Goal: Check status: Check status

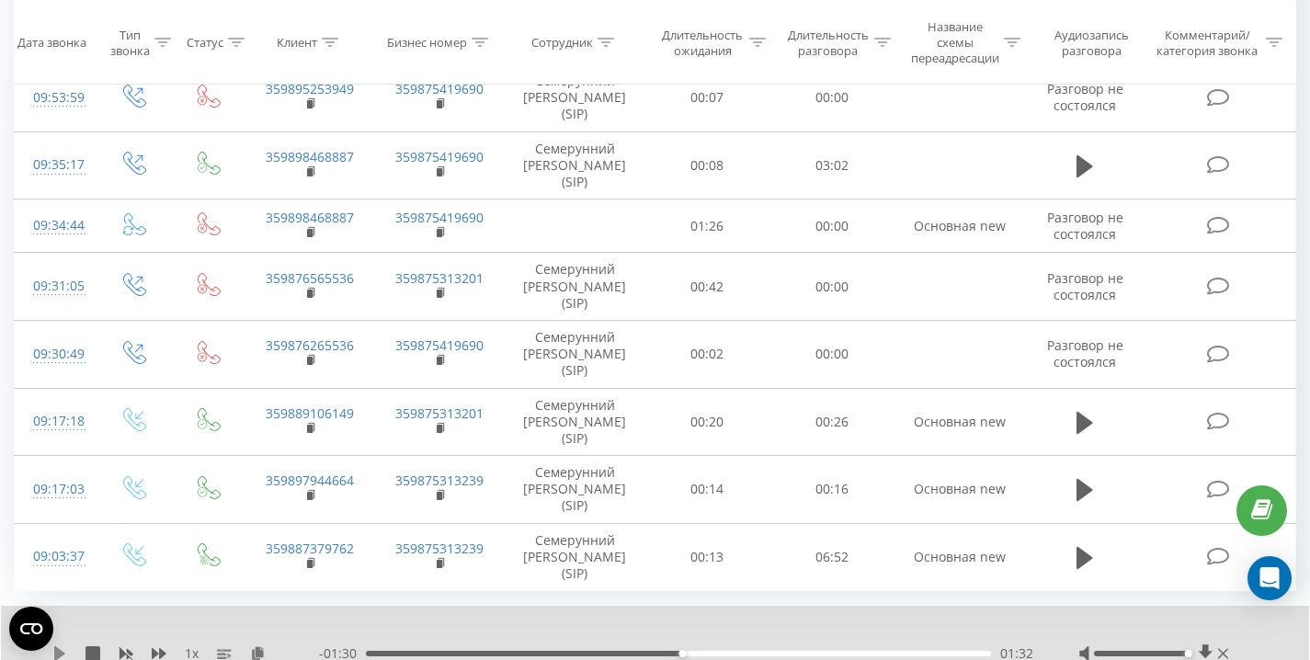
click at [62, 649] on icon at bounding box center [59, 653] width 15 height 15
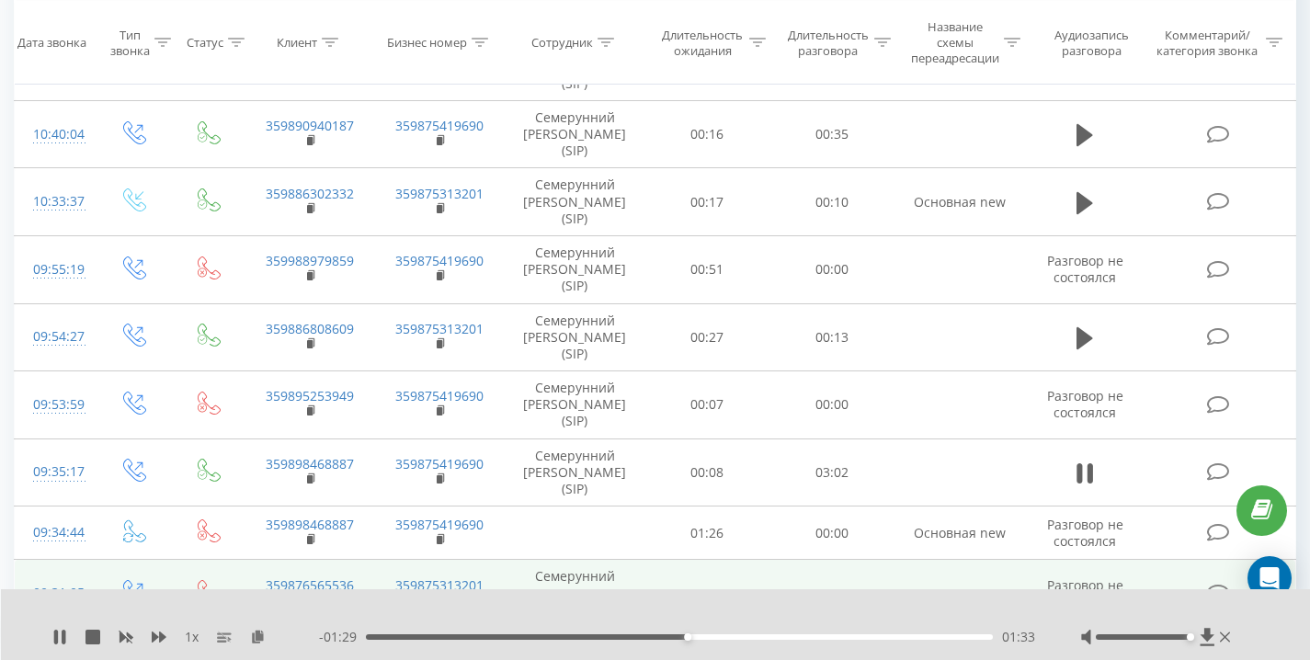
scroll to position [231, 0]
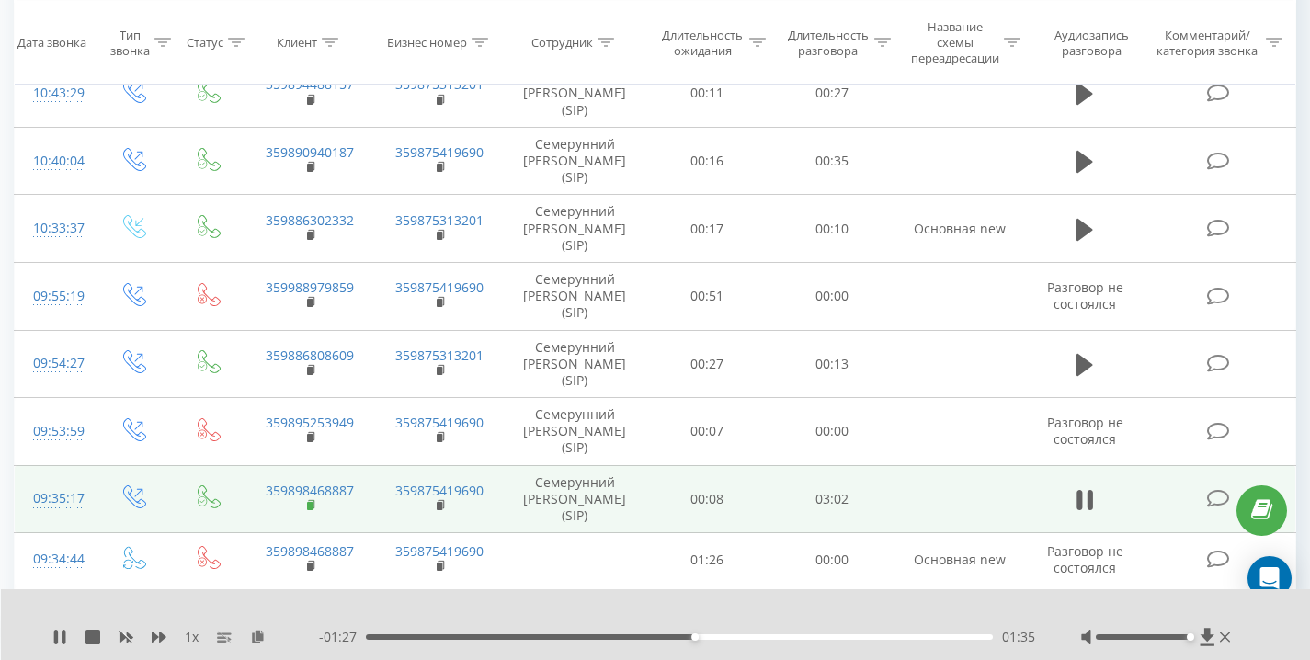
click at [311, 506] on rect at bounding box center [310, 506] width 6 height 8
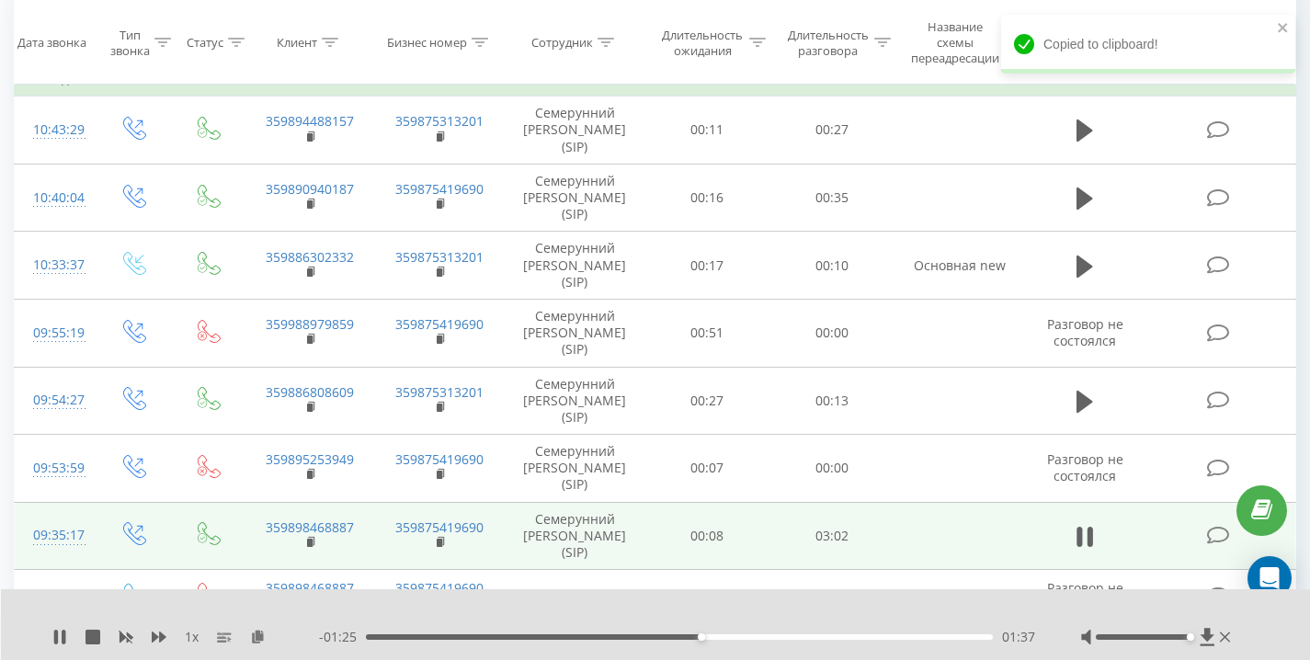
scroll to position [194, 0]
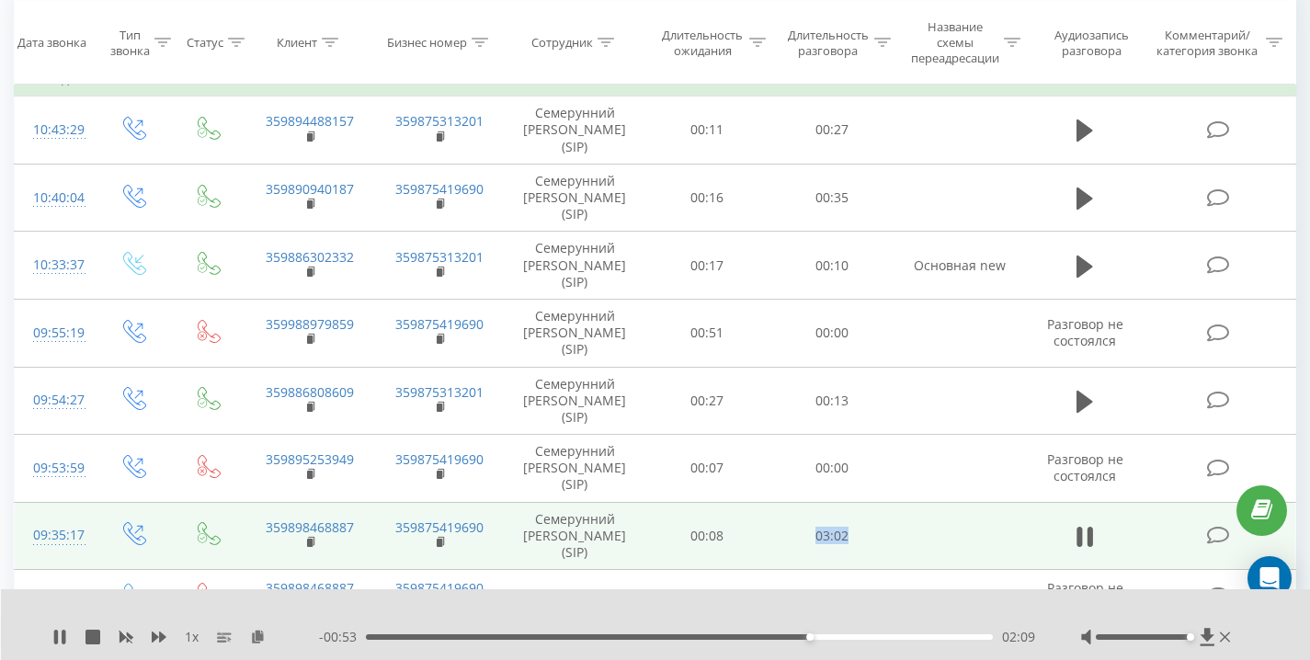
drag, startPoint x: 829, startPoint y: 532, endPoint x: 891, endPoint y: 532, distance: 61.6
click at [891, 532] on tr "09:35:17 359898468887 359875419690 Семерунний Дмитрий Андреевич (SIP) 00:08 03:…" at bounding box center [655, 536] width 1281 height 68
click at [891, 532] on td "03:02" at bounding box center [831, 536] width 125 height 68
drag, startPoint x: 869, startPoint y: 540, endPoint x: 924, endPoint y: 539, distance: 54.3
click at [920, 539] on tr "09:35:17 359898468887 359875419690 Семерунний Дмитрий Андреевич (SIP) 00:08 03:…" at bounding box center [655, 536] width 1281 height 68
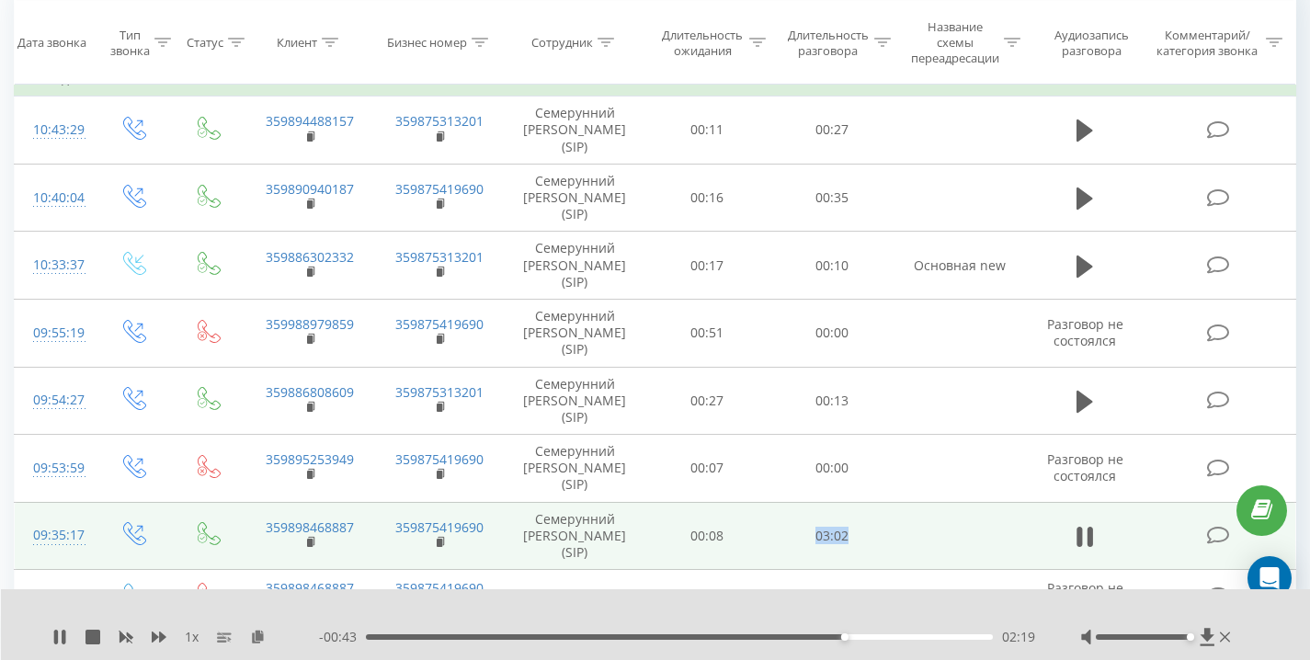
click at [924, 539] on td at bounding box center [959, 536] width 131 height 68
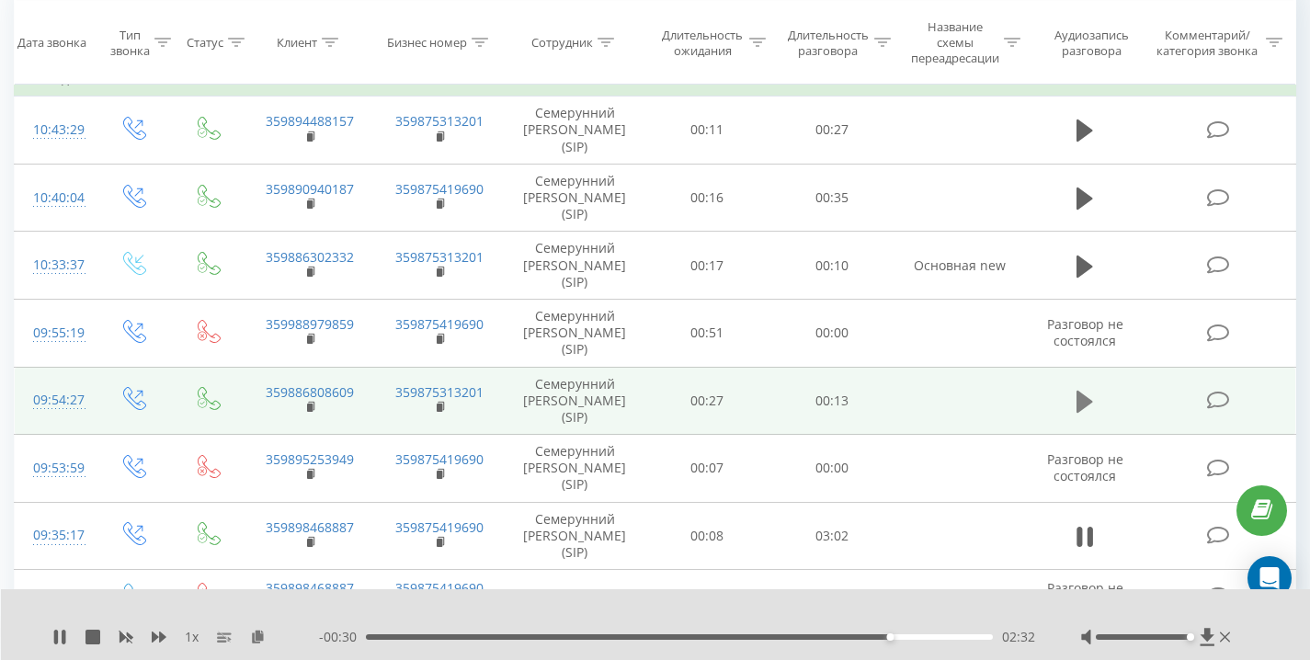
click at [1079, 398] on icon at bounding box center [1084, 402] width 17 height 22
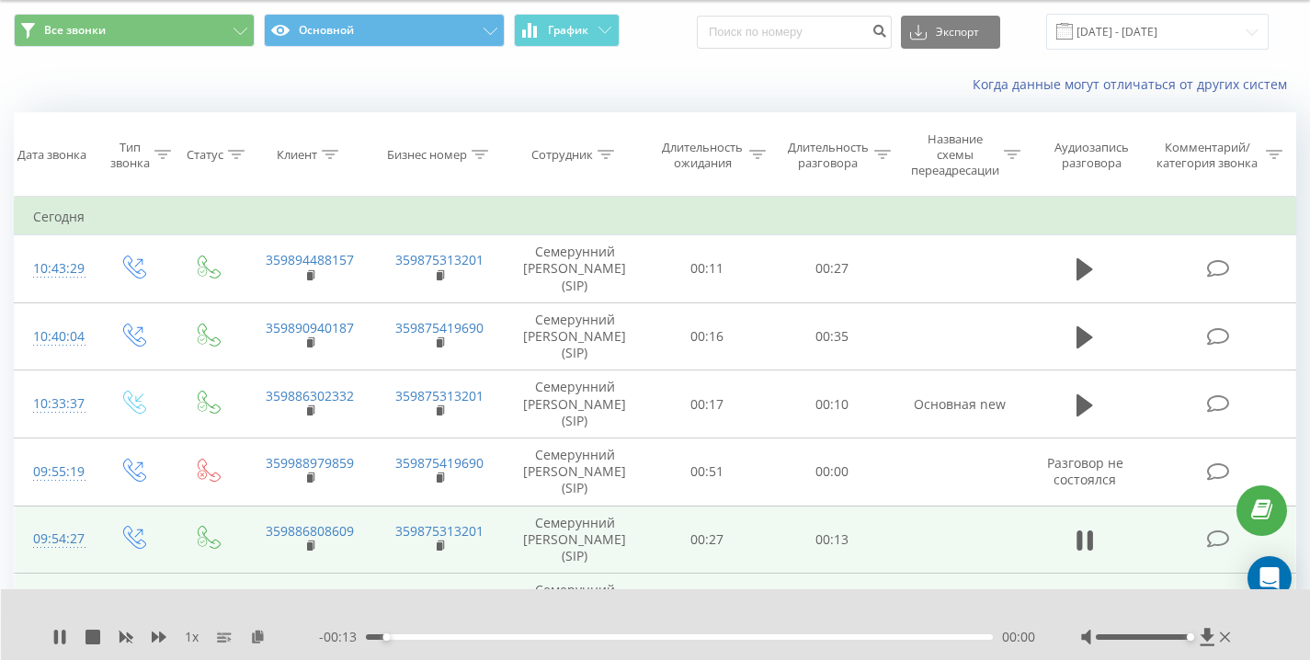
scroll to position [36, 0]
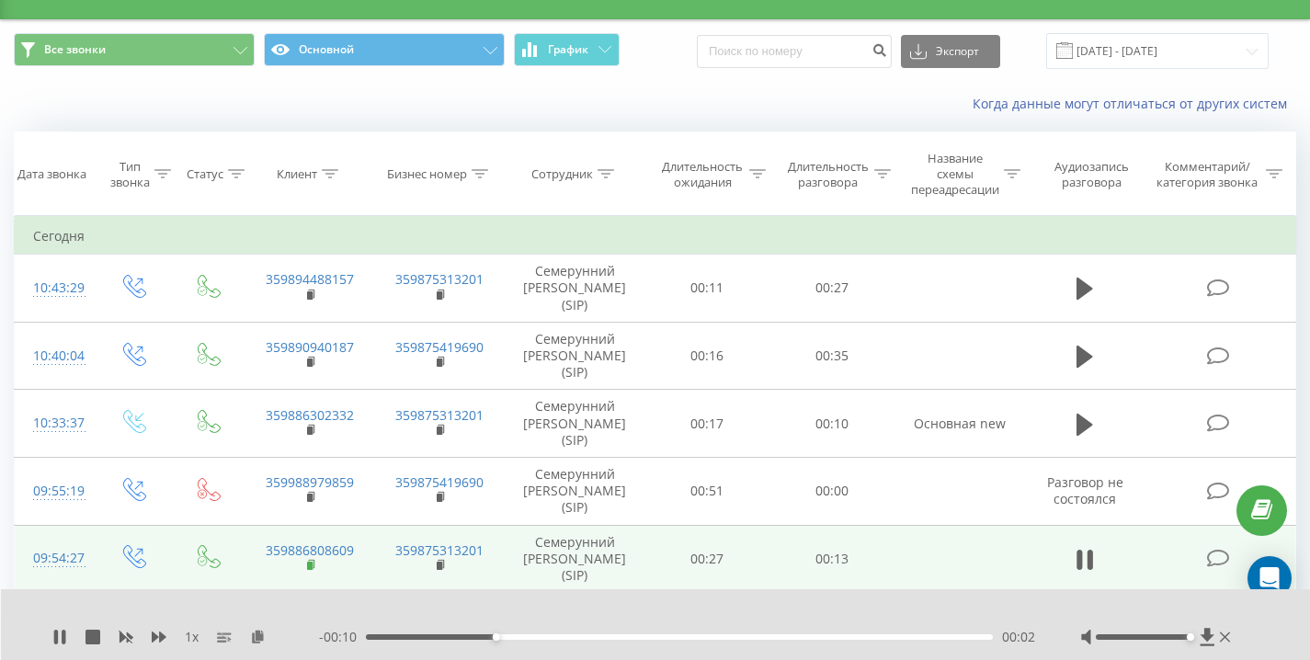
click at [312, 565] on rect at bounding box center [310, 566] width 6 height 8
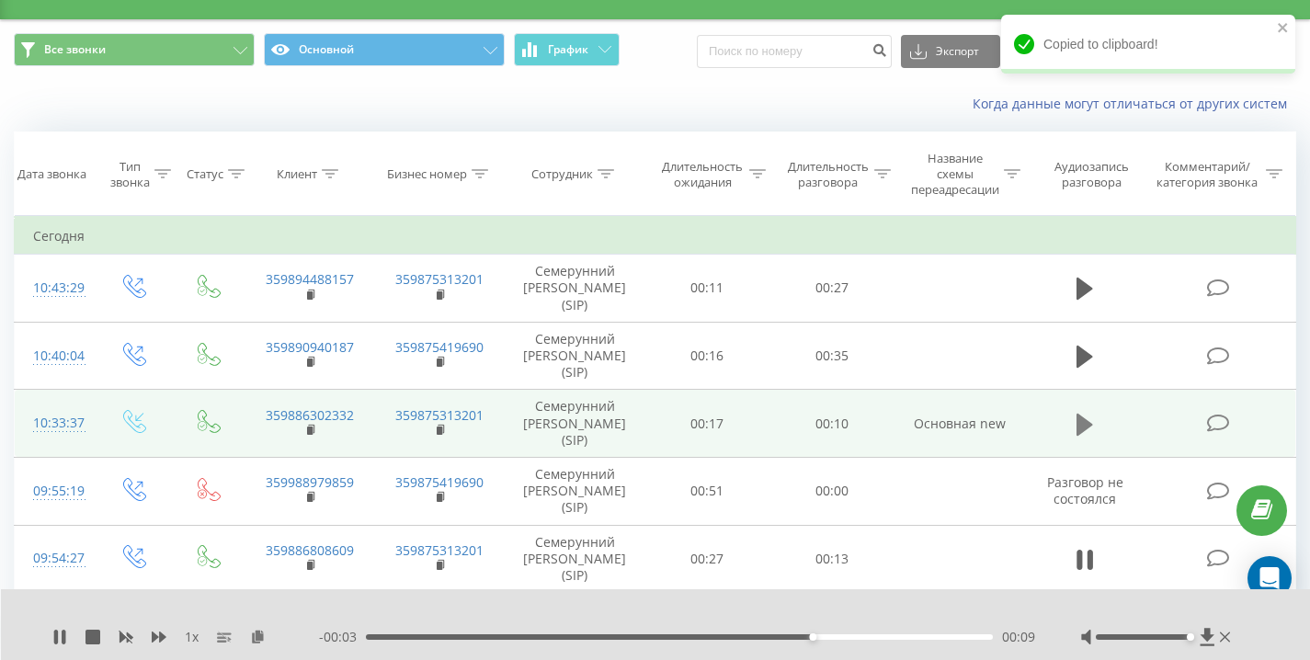
click at [1086, 427] on icon at bounding box center [1084, 424] width 17 height 22
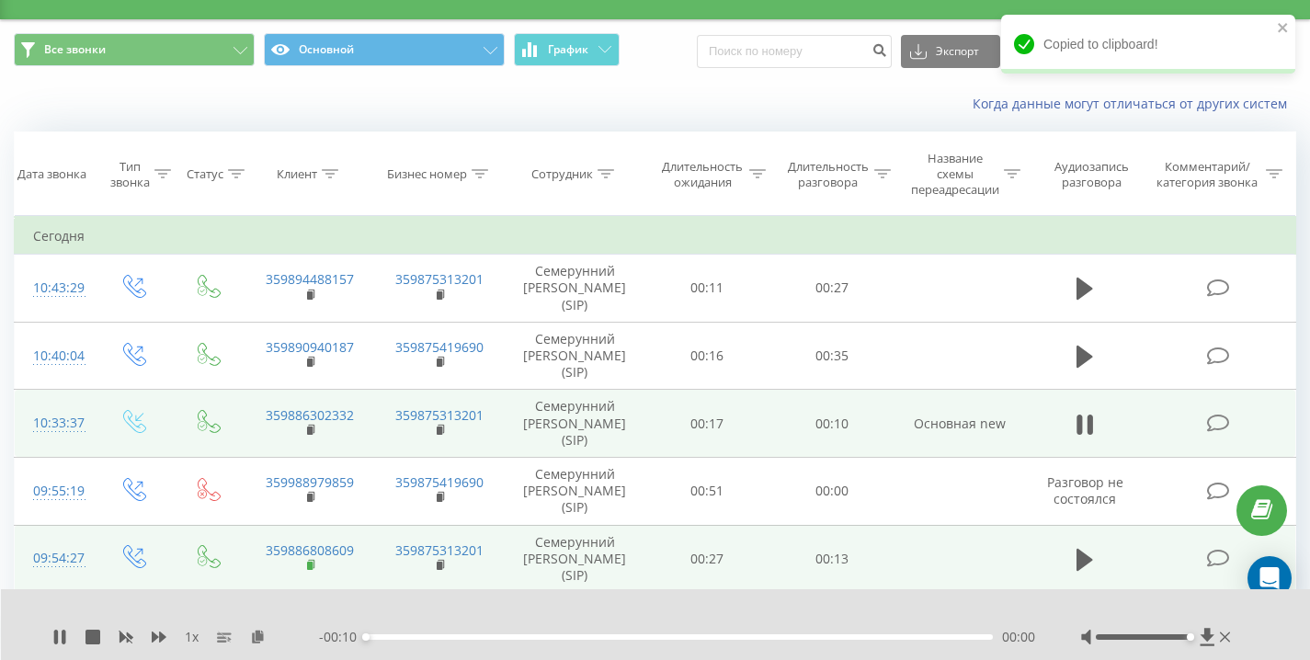
click at [312, 566] on rect at bounding box center [310, 566] width 6 height 8
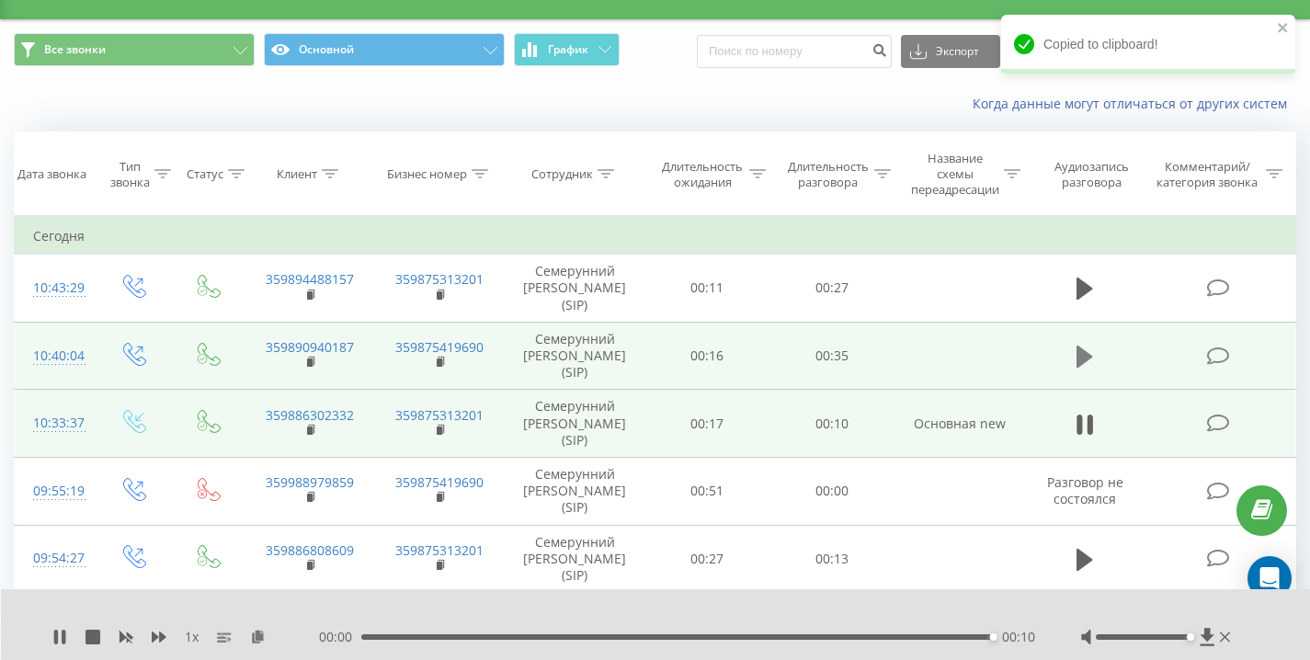
click at [1076, 352] on icon at bounding box center [1084, 357] width 17 height 22
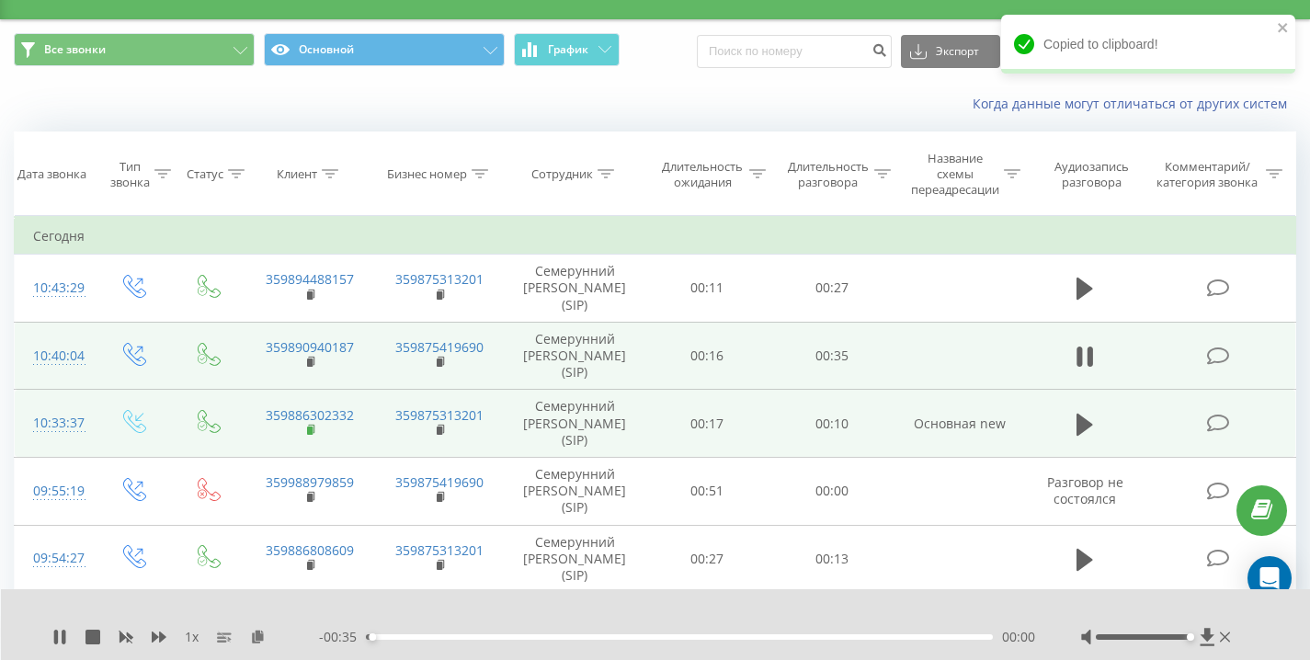
click at [310, 430] on rect at bounding box center [310, 430] width 6 height 8
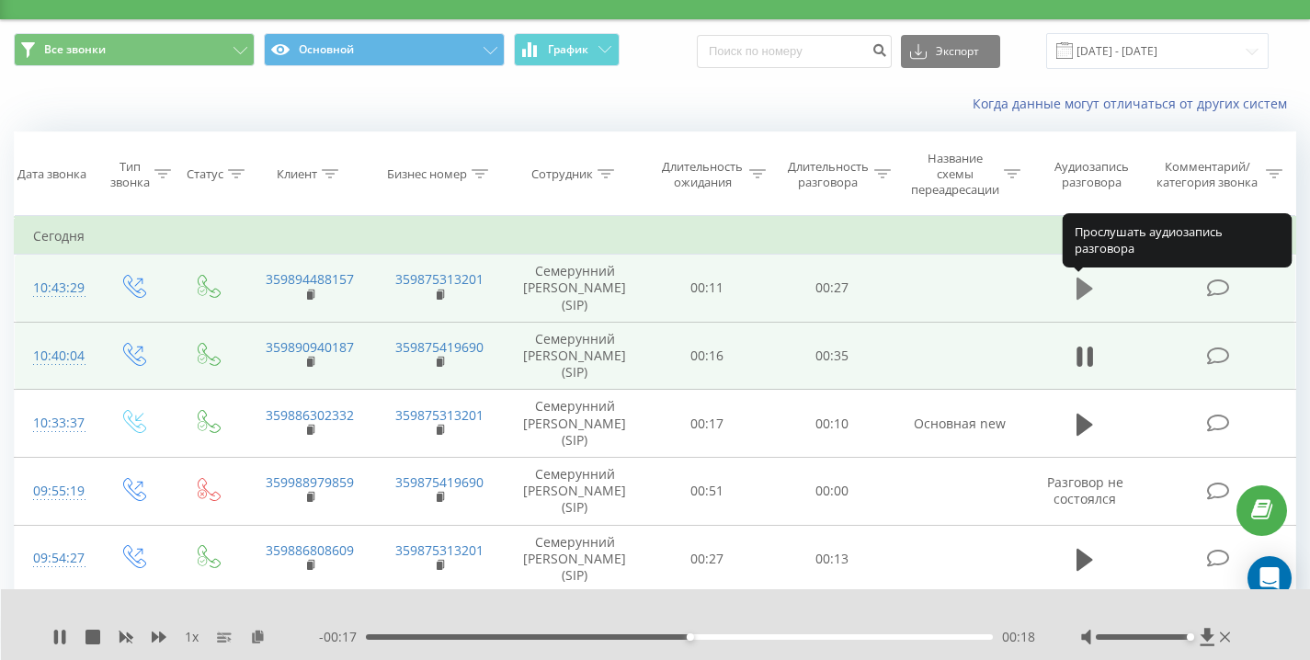
click at [1082, 290] on icon at bounding box center [1084, 289] width 17 height 22
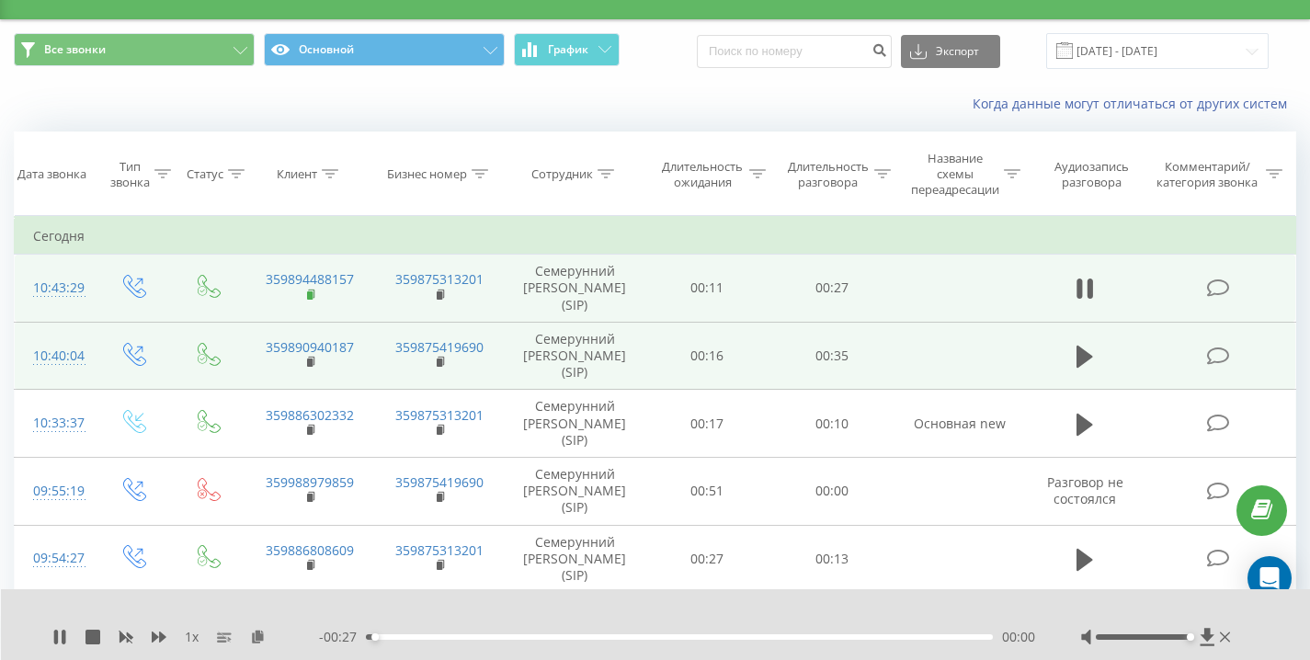
click at [311, 294] on rect at bounding box center [310, 295] width 6 height 8
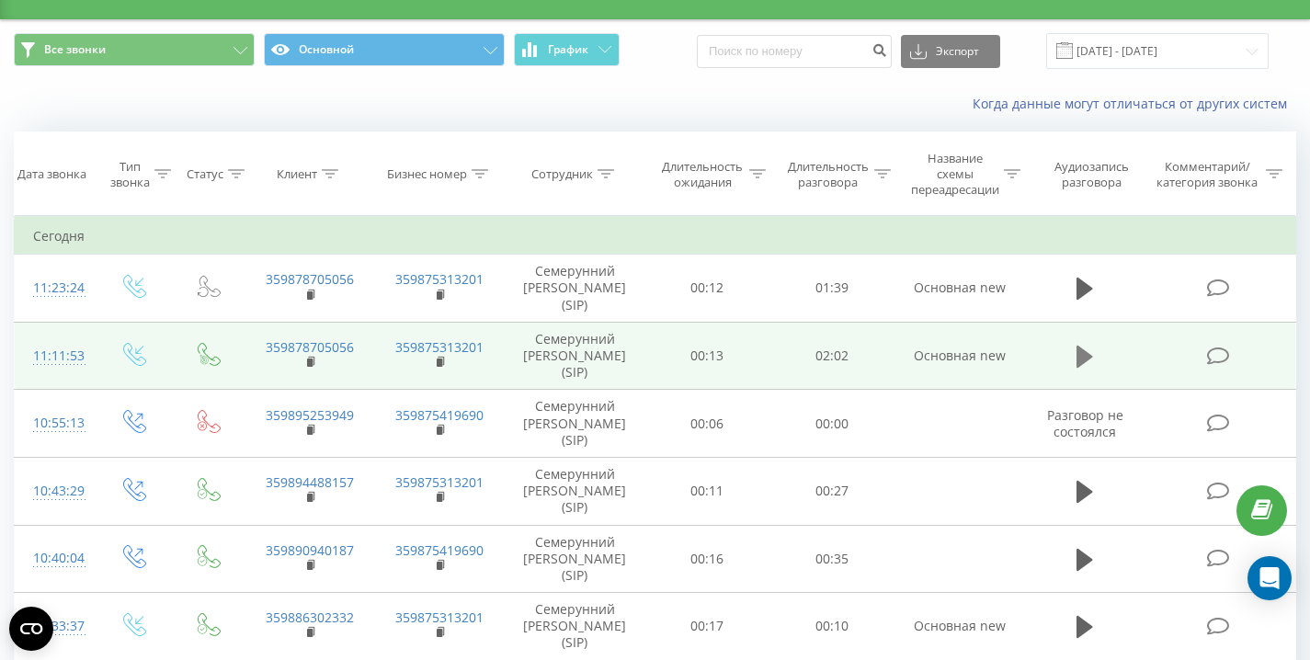
click at [1089, 358] on icon at bounding box center [1084, 357] width 17 height 22
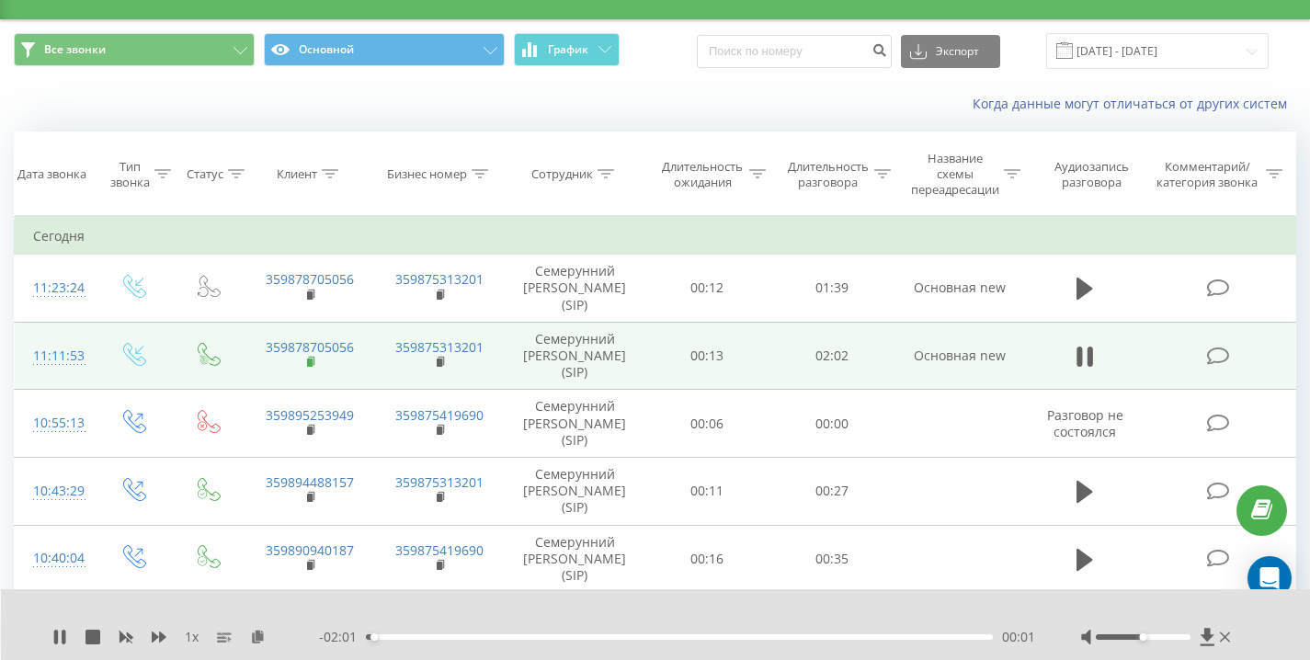
click at [311, 363] on rect at bounding box center [310, 362] width 6 height 8
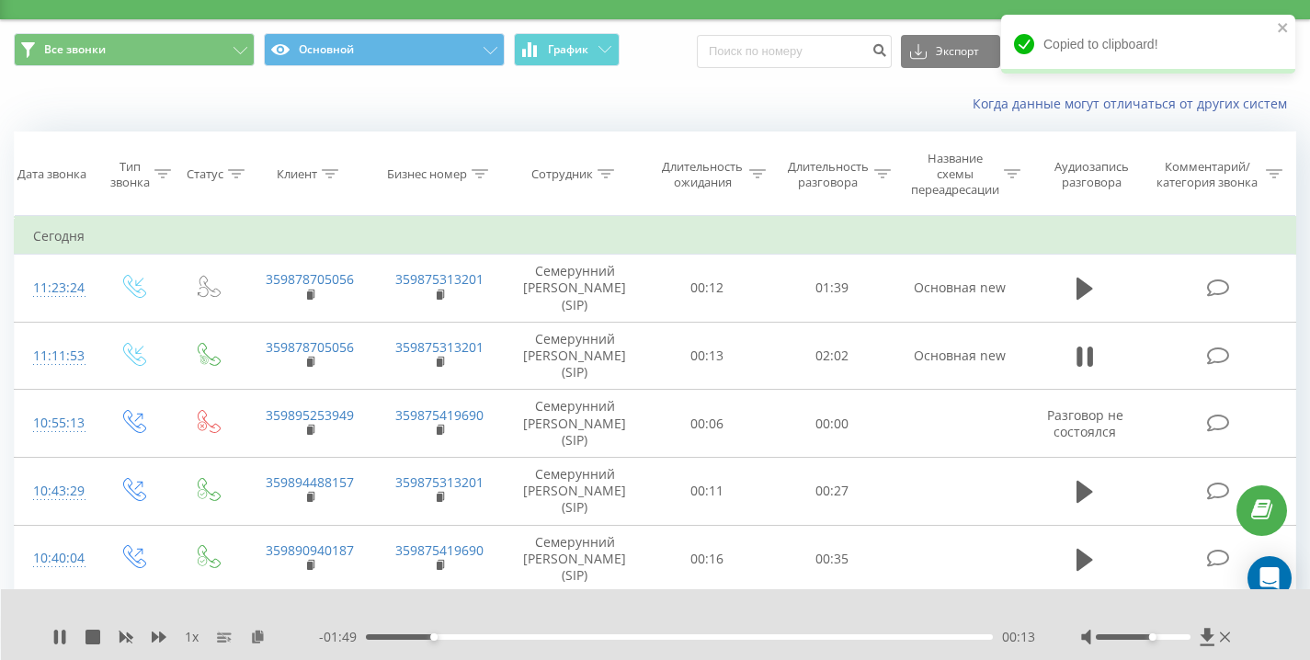
drag, startPoint x: 1150, startPoint y: 638, endPoint x: 1267, endPoint y: 633, distance: 117.7
click at [1267, 633] on div "1 x - 01:49 00:13 00:13" at bounding box center [656, 624] width 1310 height 71
click at [702, 100] on div "Когда данные могут отличаться от других систем" at bounding box center [900, 104] width 817 height 18
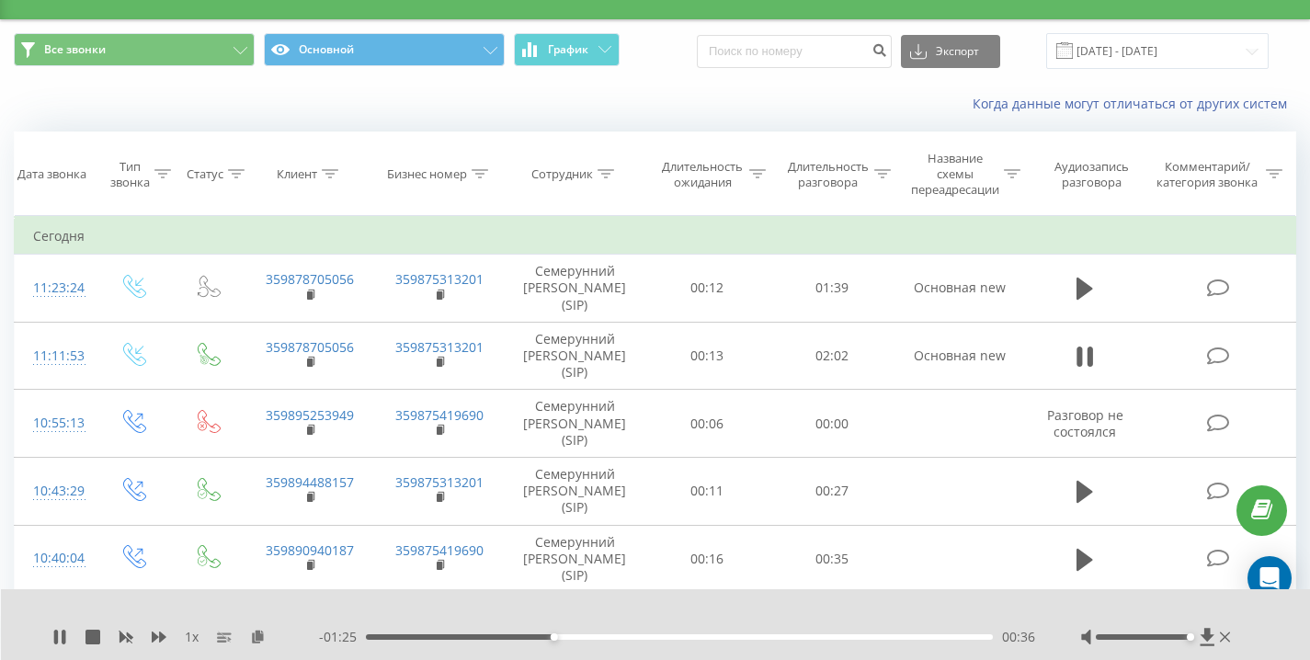
click at [236, 115] on div "Когда данные могут отличаться от других систем" at bounding box center [655, 104] width 1308 height 44
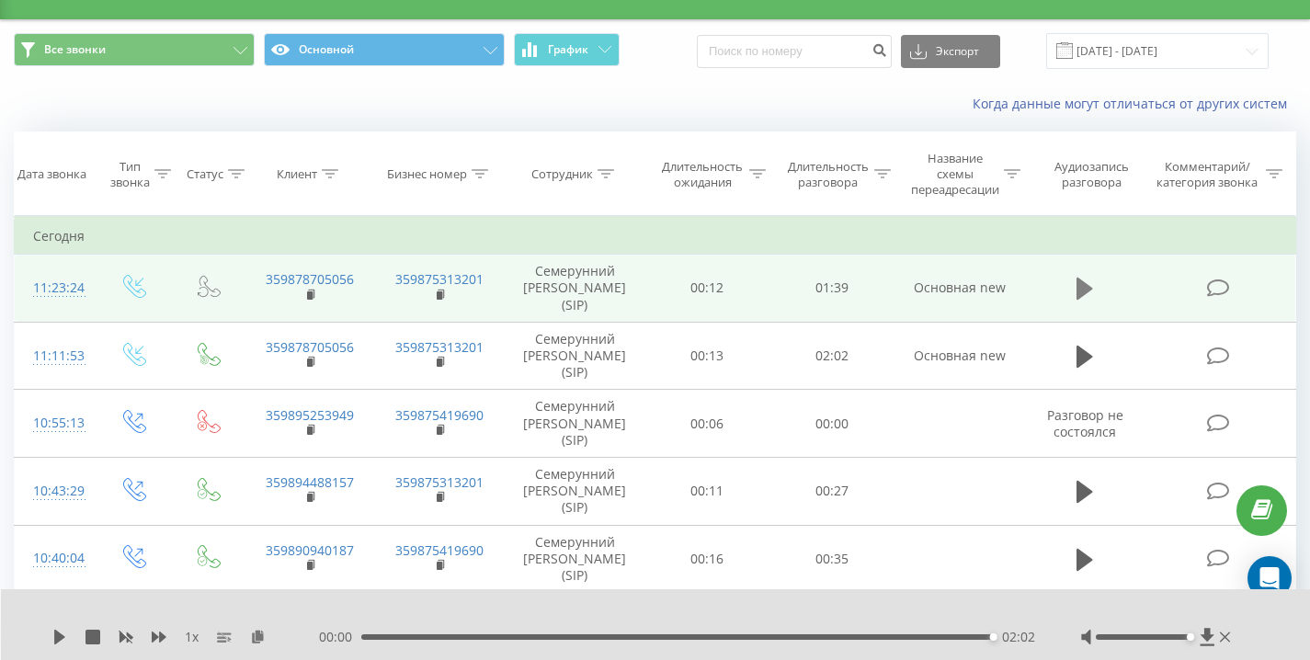
click at [1088, 282] on icon at bounding box center [1084, 289] width 17 height 26
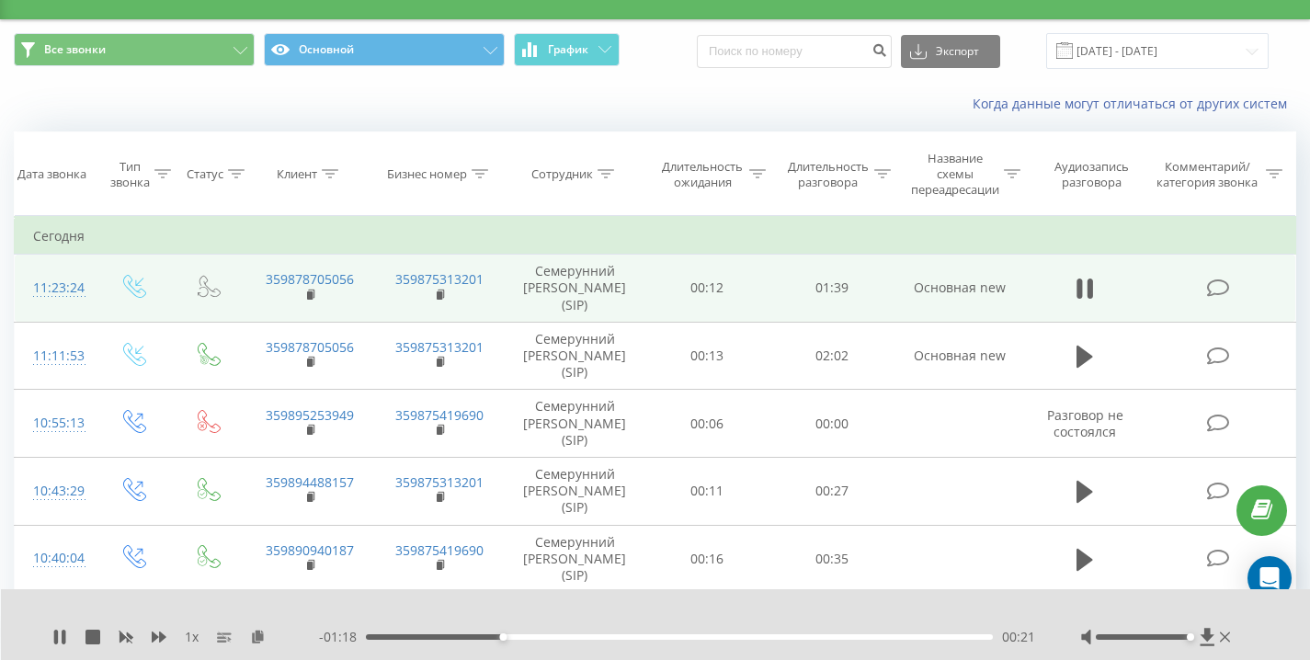
click at [242, 108] on div "Когда данные могут отличаться от других систем" at bounding box center [655, 104] width 1308 height 44
click at [310, 294] on rect at bounding box center [310, 295] width 6 height 8
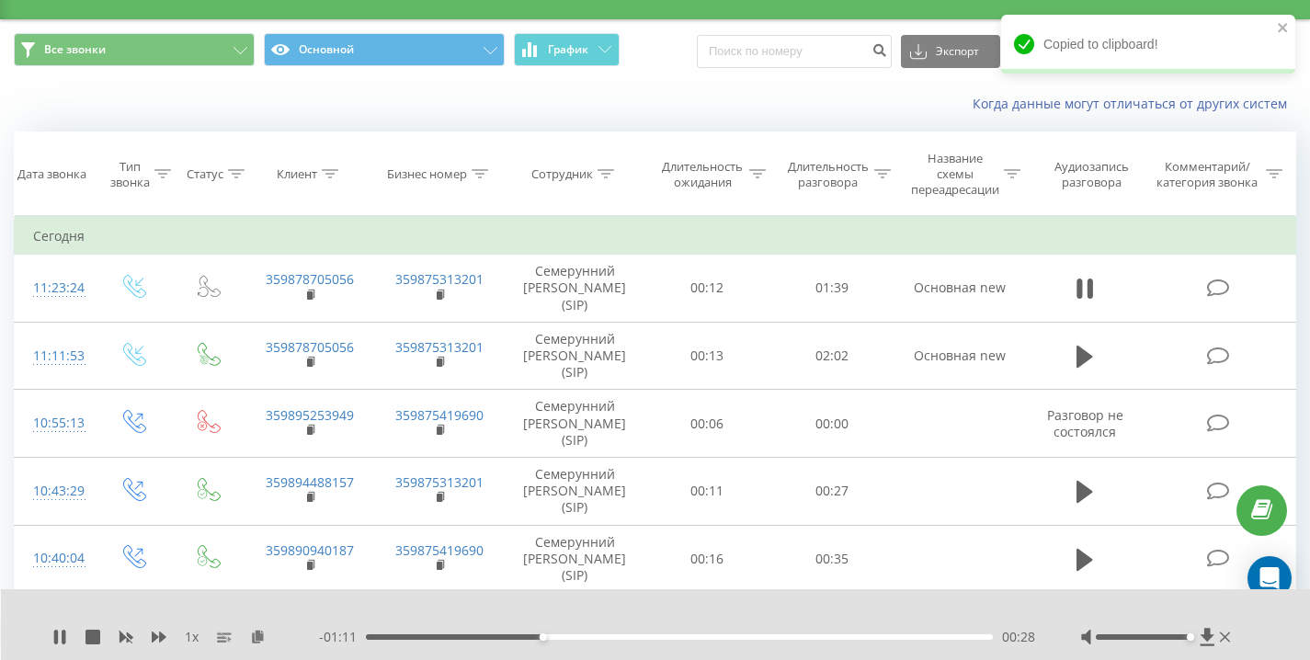
click at [402, 108] on div "Когда данные могут отличаться от других систем" at bounding box center [655, 104] width 1308 height 44
click at [1283, 29] on icon "close" at bounding box center [1282, 27] width 9 height 9
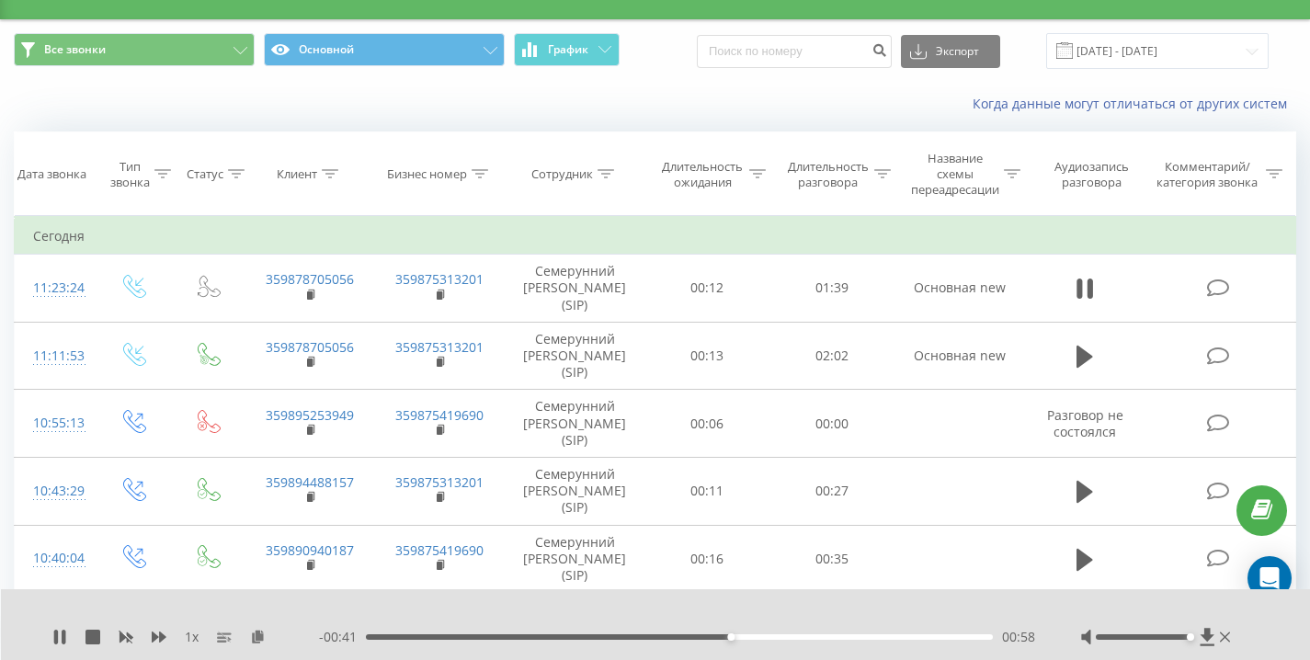
click at [652, 61] on div "Все звонки Основной График Экспорт .csv .xls .xlsx [DATE] - [DATE]" at bounding box center [655, 51] width 1282 height 36
click at [665, 65] on div "Все звонки Основной График Экспорт .csv .xls .xlsx [DATE] - [DATE]" at bounding box center [655, 51] width 1282 height 36
click at [711, 97] on div "Когда данные могут отличаться от других систем" at bounding box center [900, 104] width 817 height 18
click at [663, 78] on div "Все звонки Основной График Экспорт .csv .xls .xlsx [DATE] - [DATE]" at bounding box center [655, 51] width 1308 height 62
click at [669, 84] on div "Когда данные могут отличаться от других систем" at bounding box center [655, 104] width 1308 height 44
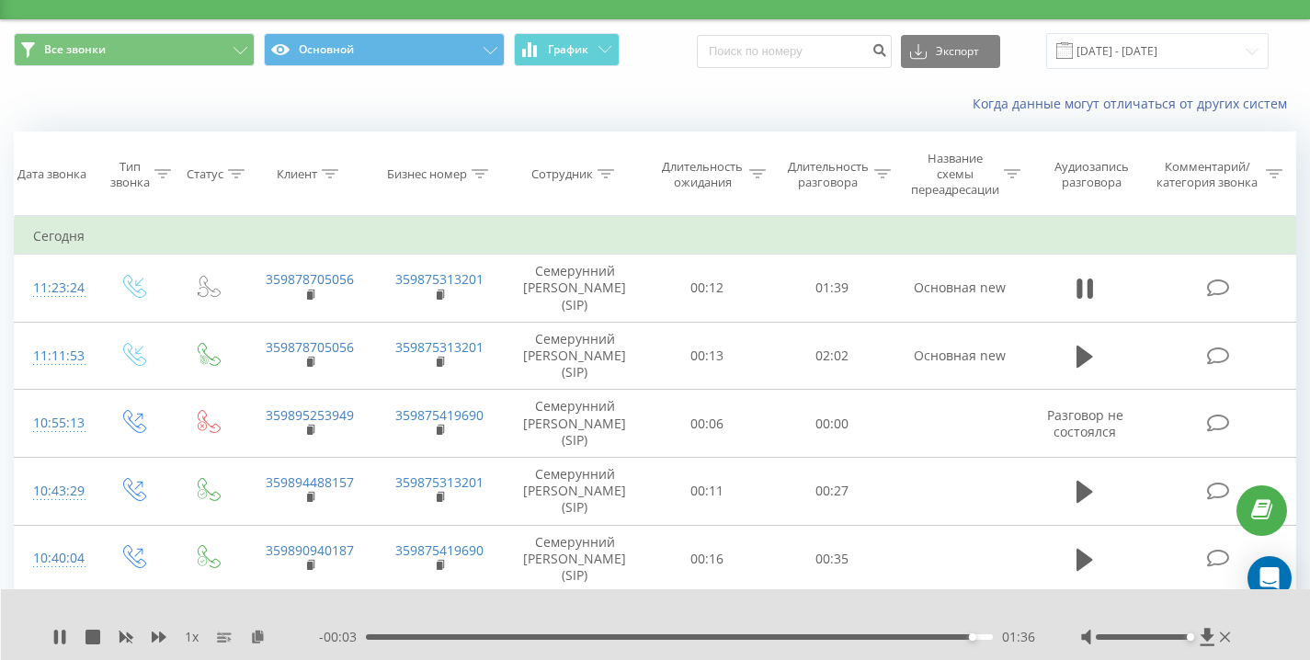
click at [157, 112] on div "Когда данные могут отличаться от других систем" at bounding box center [655, 104] width 1308 height 44
